Goal: Navigation & Orientation: Find specific page/section

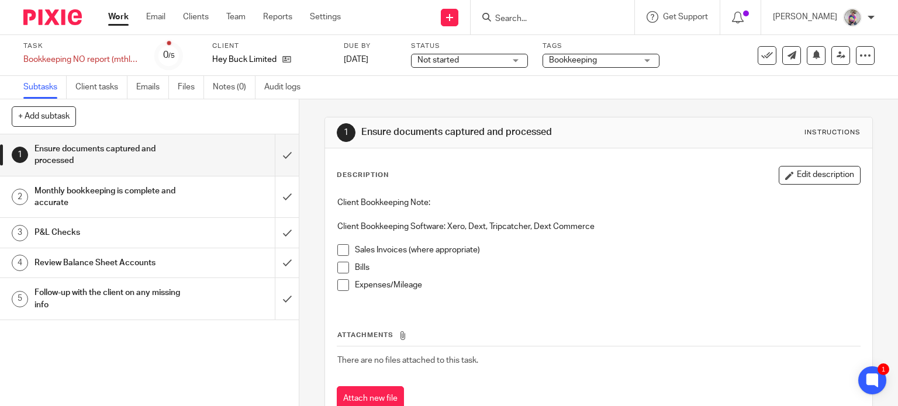
click at [531, 19] on input "Search" at bounding box center [546, 19] width 105 height 11
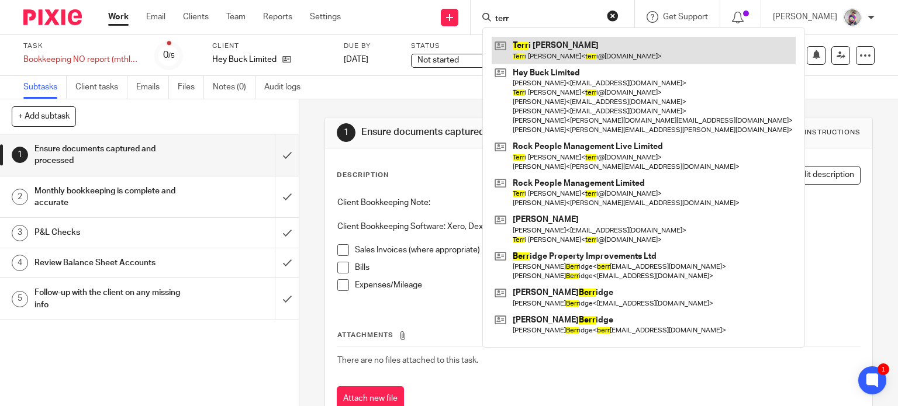
type input "terr"
click at [544, 49] on link at bounding box center [644, 50] width 304 height 27
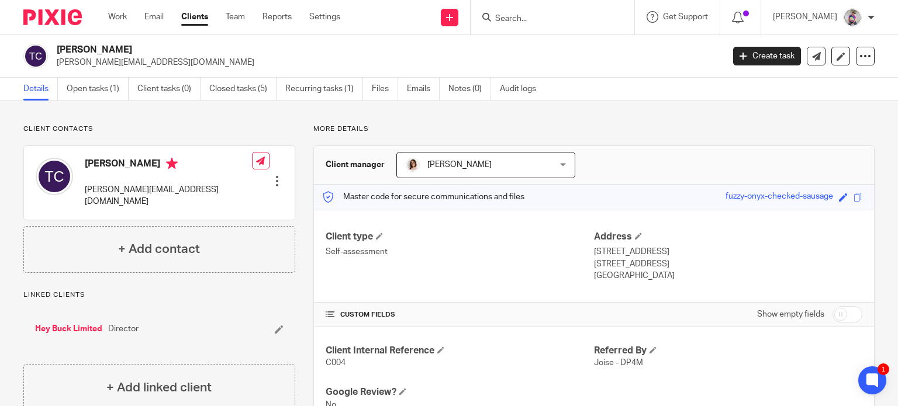
click at [534, 18] on input "Search" at bounding box center [546, 19] width 105 height 11
click at [64, 323] on link "Hey Buck Limited" at bounding box center [68, 329] width 67 height 12
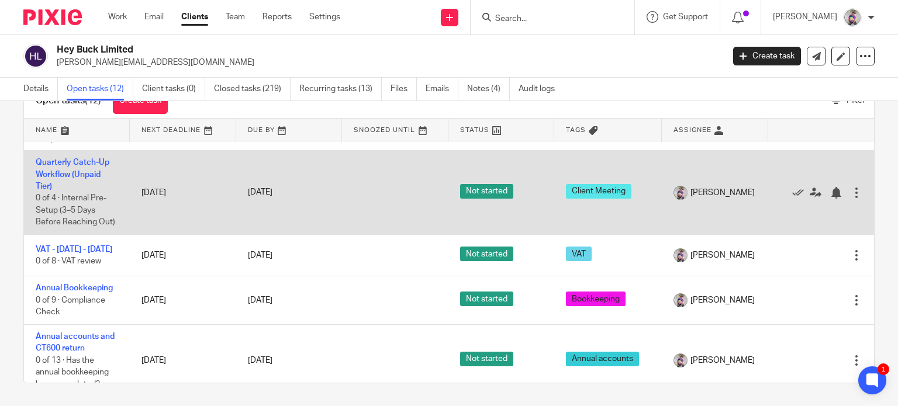
scroll to position [398, 0]
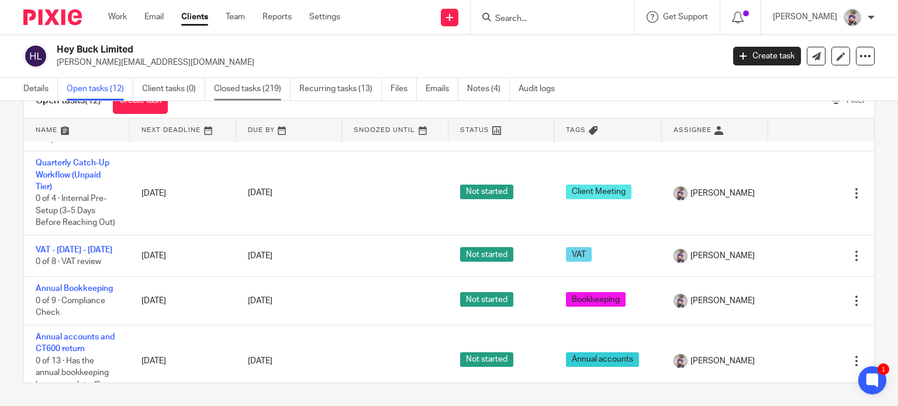
click at [260, 88] on link "Closed tasks (219)" at bounding box center [252, 89] width 77 height 23
